Goal: Use online tool/utility: Utilize a website feature to perform a specific function

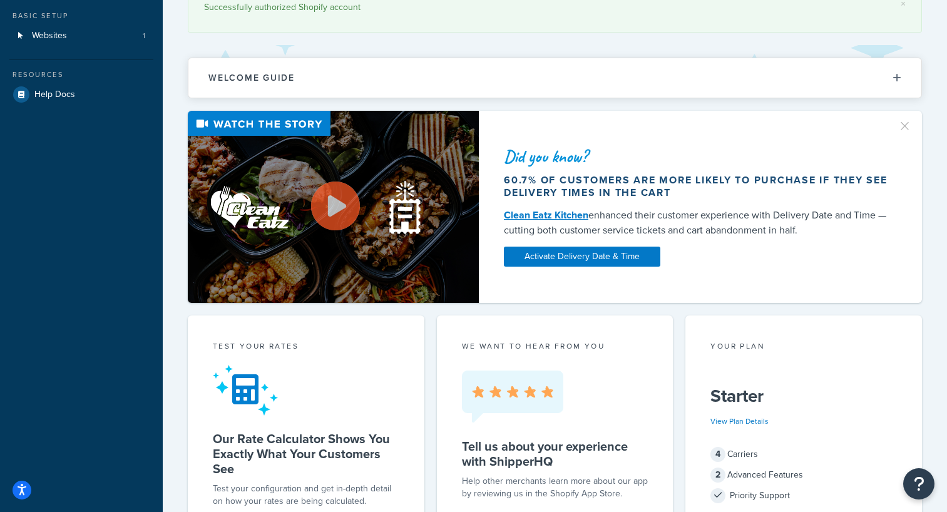
scroll to position [234, 0]
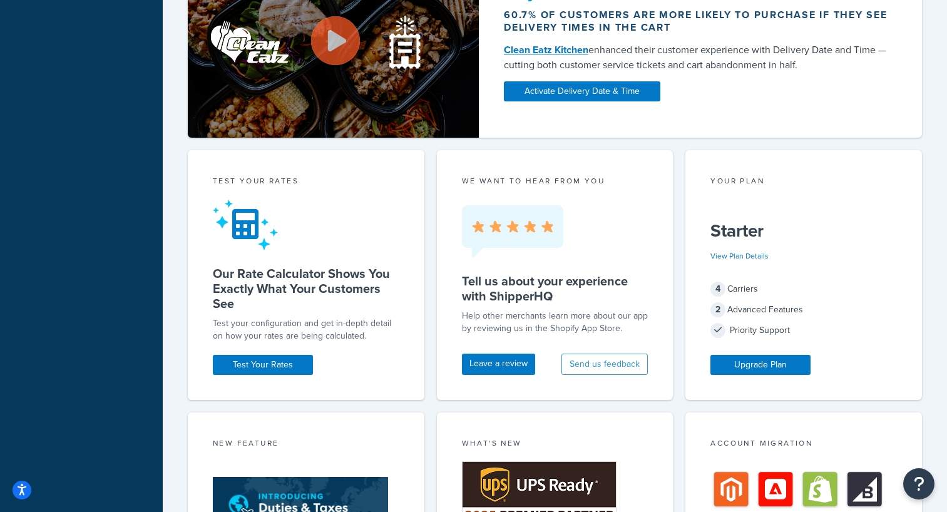
click at [268, 352] on div "Test your rates Our Rate Calculator Shows You Exactly What Your Customers See T…" at bounding box center [306, 275] width 237 height 250
click at [272, 357] on link "Test Your Rates" at bounding box center [263, 365] width 100 height 20
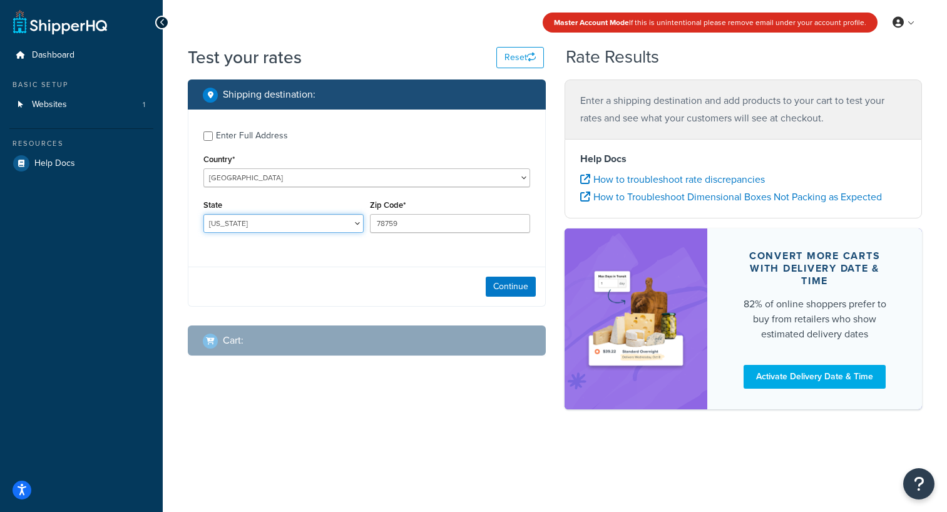
click at [332, 218] on select "[US_STATE] [US_STATE] [US_STATE] [US_STATE] [US_STATE] Armed Forces Americas Ar…" at bounding box center [283, 223] width 160 height 19
select select "VT"
click at [511, 283] on button "Continue" at bounding box center [511, 287] width 50 height 20
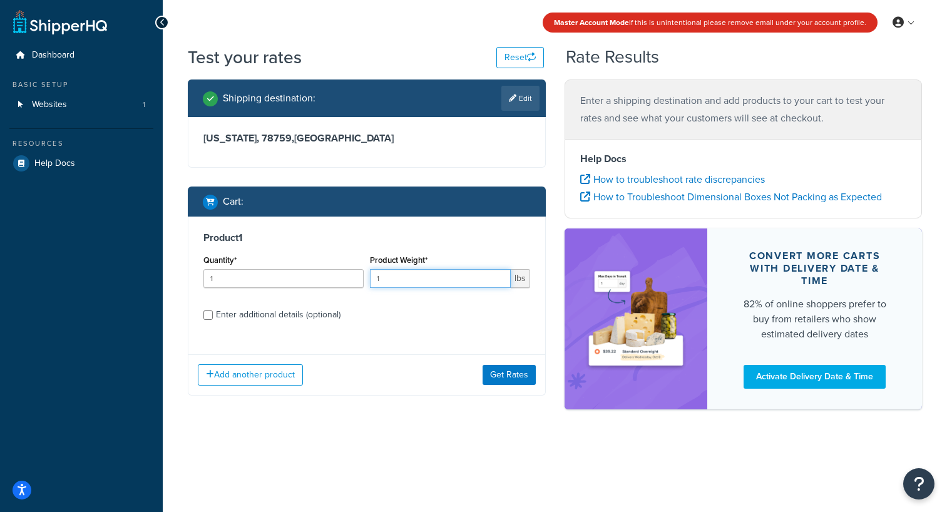
click at [461, 273] on input "1" at bounding box center [440, 278] width 141 height 19
type input "1"
type input "2.2"
click at [326, 308] on div "Enter additional details (optional)" at bounding box center [278, 315] width 125 height 18
click at [213, 310] on input "Enter additional details (optional)" at bounding box center [207, 314] width 9 height 9
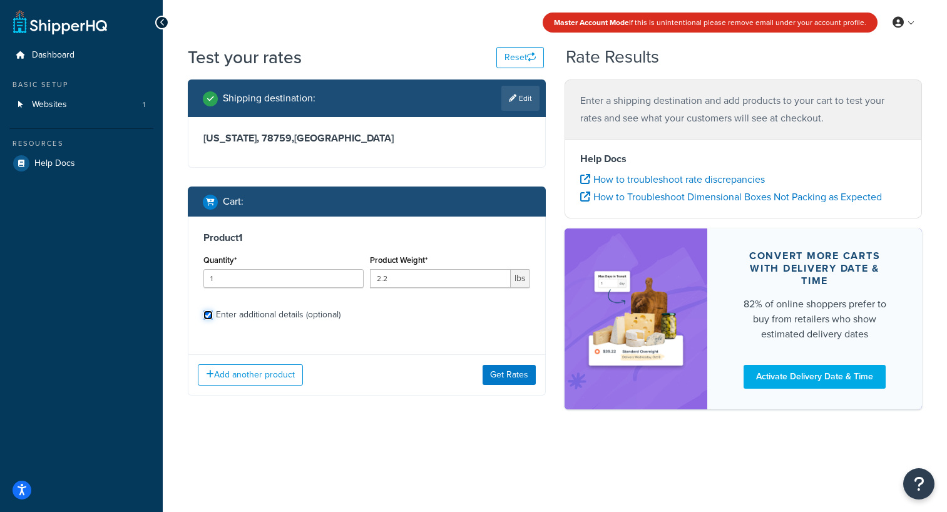
checkbox input "true"
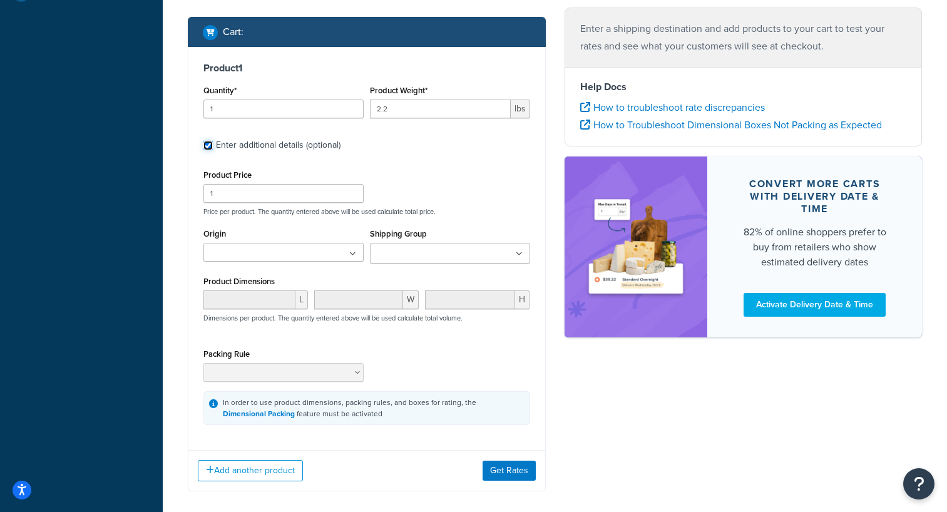
scroll to position [173, 0]
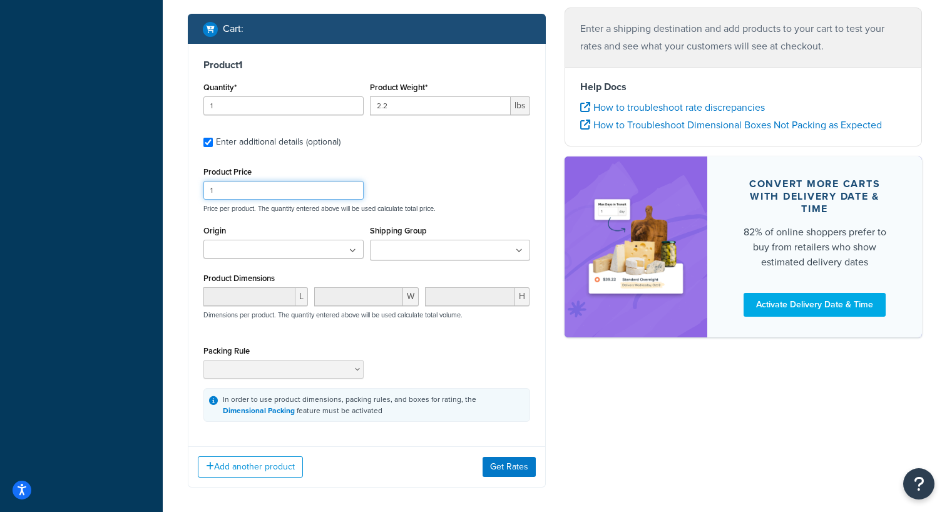
click at [333, 191] on input "1" at bounding box center [283, 190] width 160 height 19
type input "1120"
click at [407, 198] on div "Product Price 1120 Price per product. The quantity entered above will be used c…" at bounding box center [366, 187] width 333 height 49
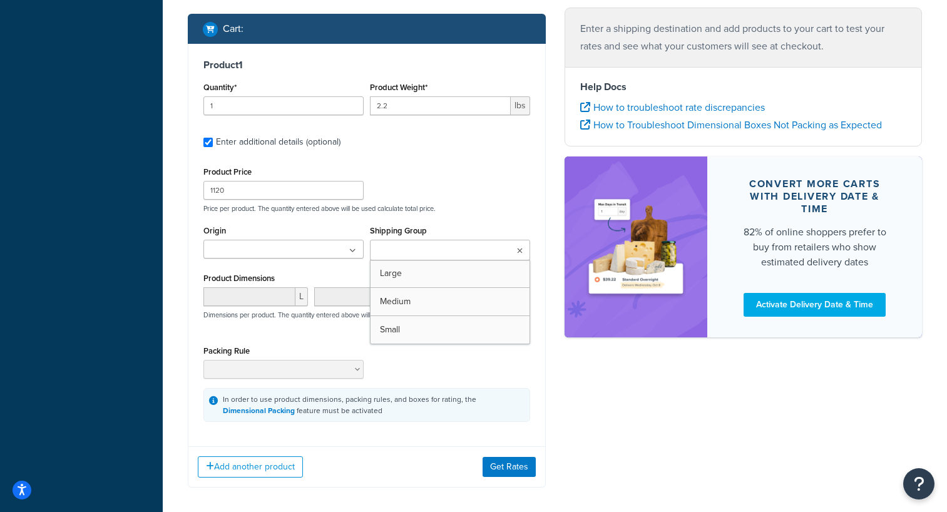
click at [415, 245] on input "Shipping Group" at bounding box center [429, 251] width 111 height 14
click at [456, 221] on div "Product Price 1120 Price per product. The quantity entered above will be used c…" at bounding box center [366, 292] width 327 height 258
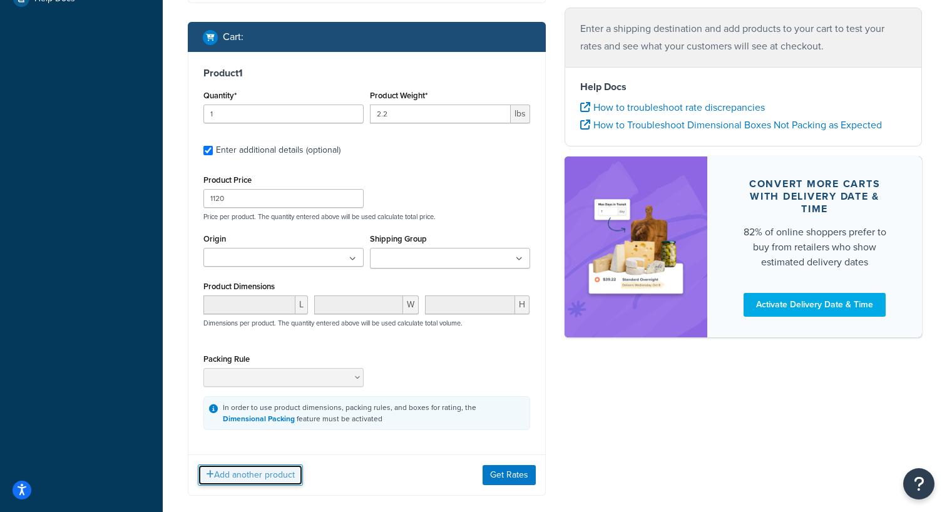
click at [272, 479] on button "Add another product" at bounding box center [250, 474] width 105 height 21
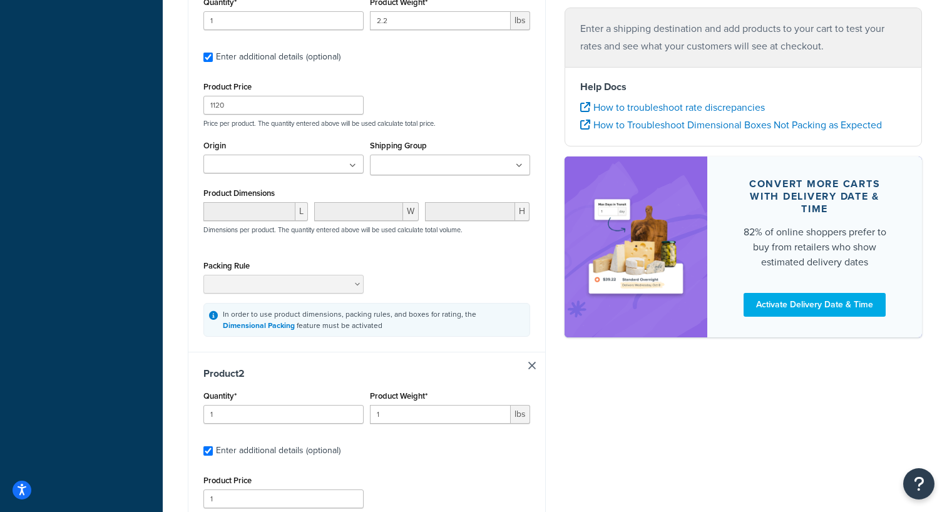
scroll to position [267, 0]
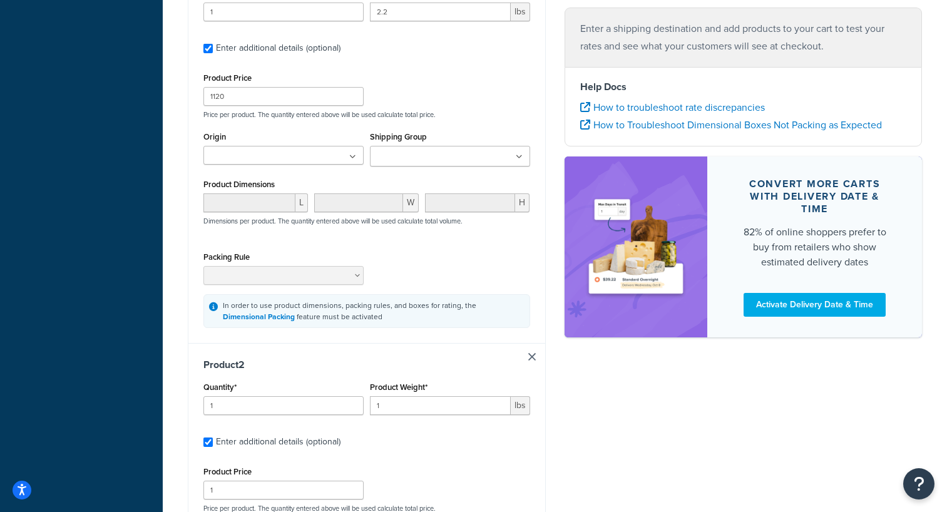
click at [531, 359] on link at bounding box center [532, 357] width 8 height 8
checkbox input "false"
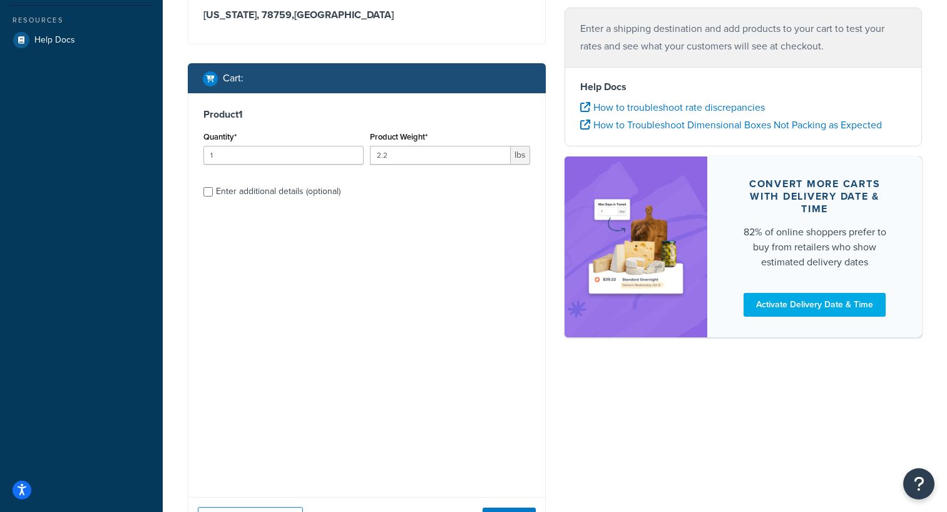
scroll to position [0, 0]
